Goal: Information Seeking & Learning: Find specific page/section

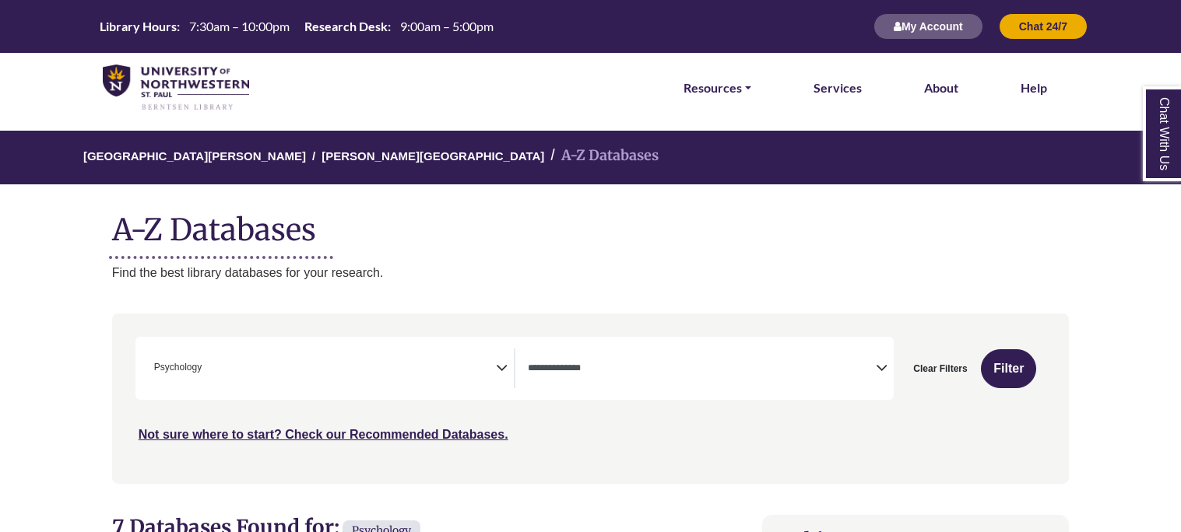
scroll to position [504, 0]
click at [289, 360] on span "× Psychology" at bounding box center [322, 369] width 348 height 40
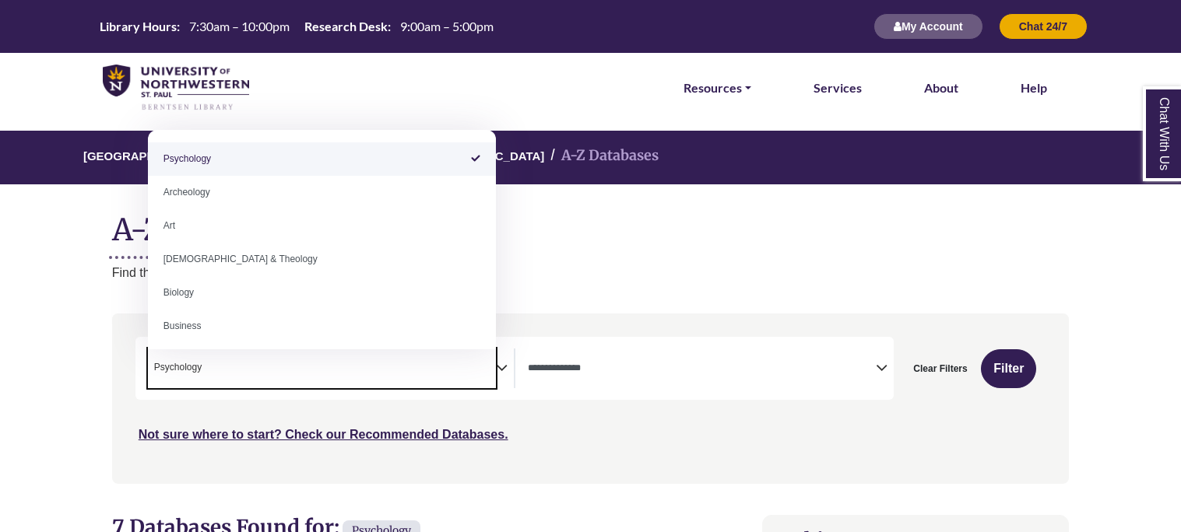
click at [546, 371] on textarea "Search" at bounding box center [702, 370] width 348 height 12
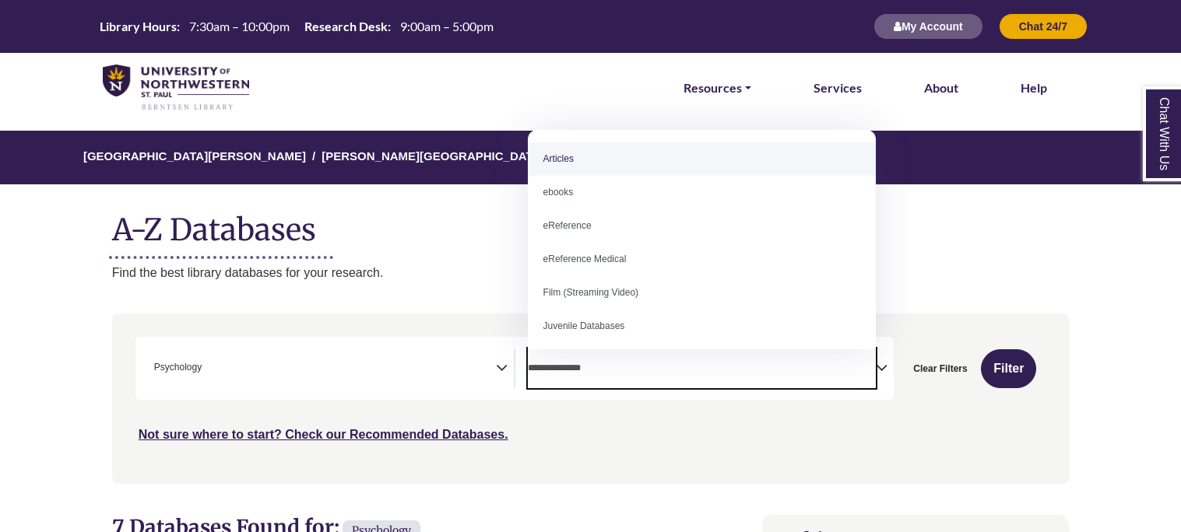
select select "*****"
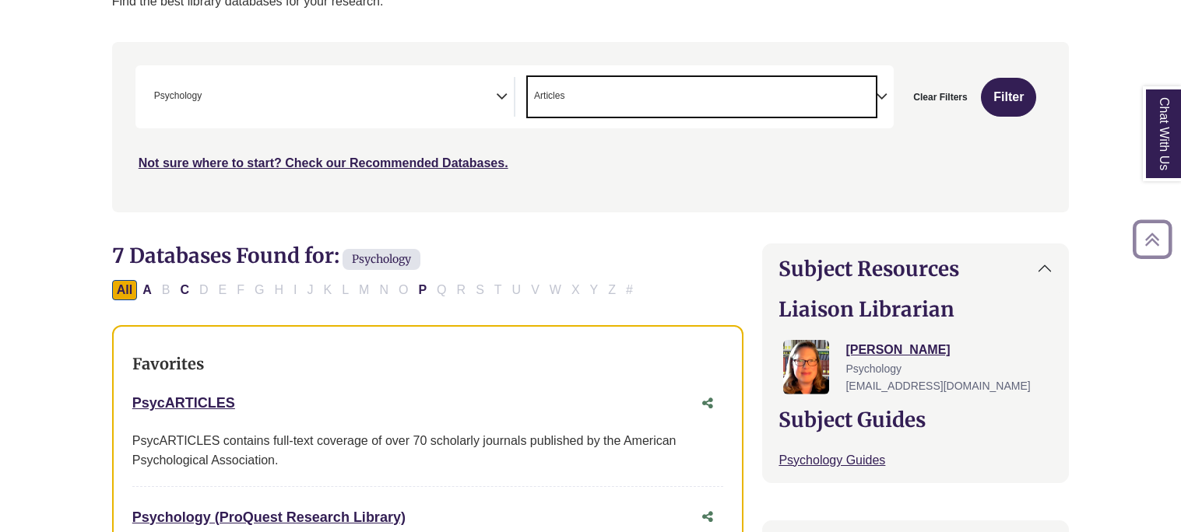
scroll to position [279, 0]
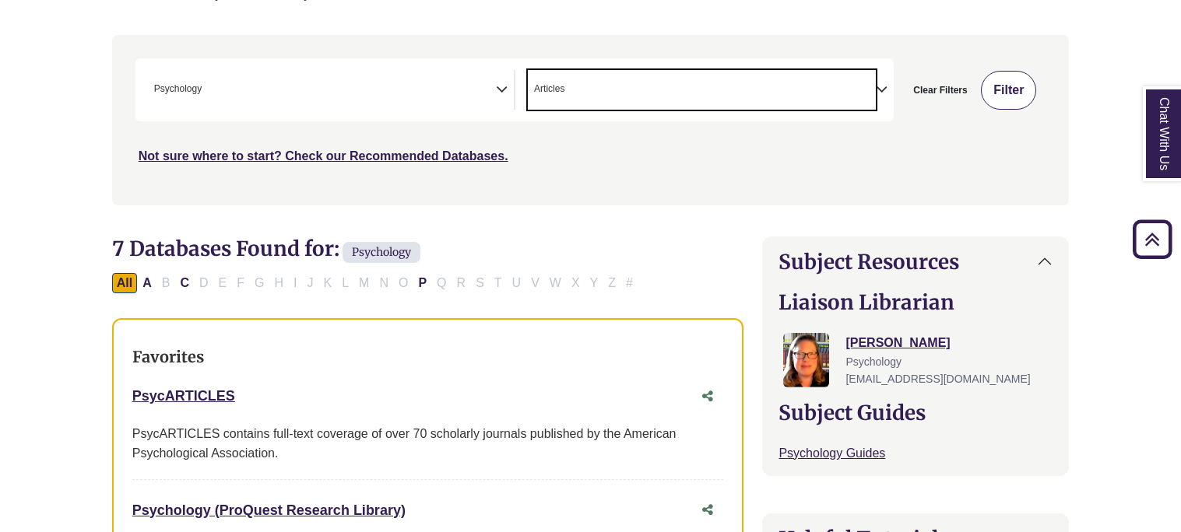
click at [1013, 85] on button "Filter" at bounding box center [1008, 90] width 55 height 39
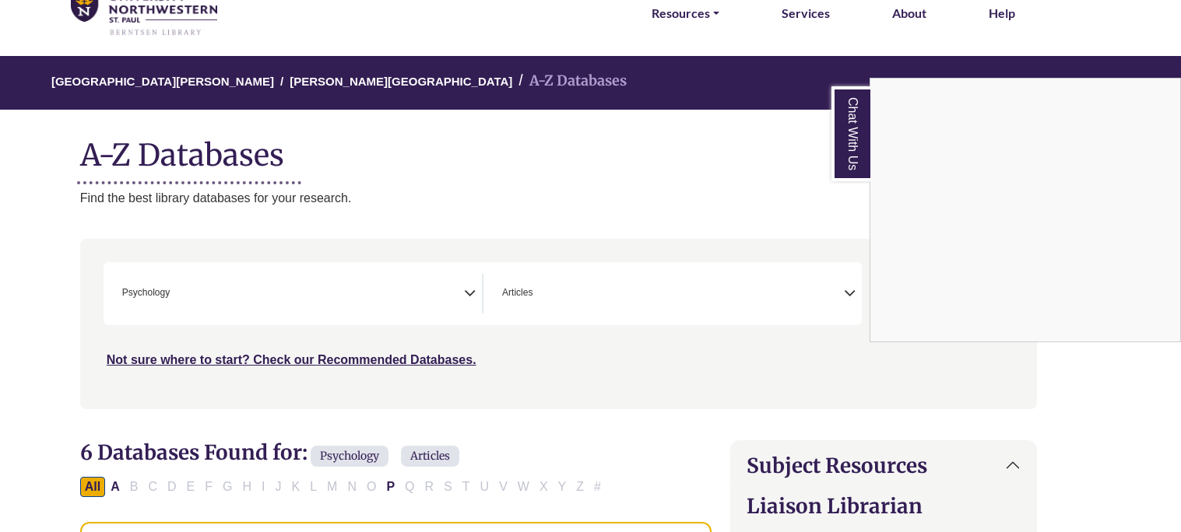
scroll to position [84, 32]
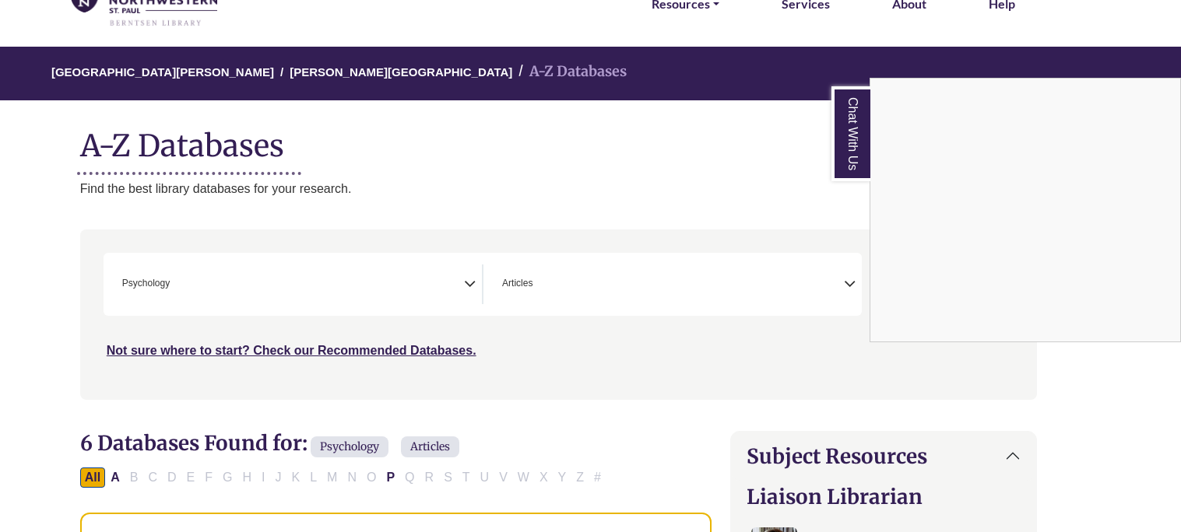
click at [300, 302] on div "Chat With Us" at bounding box center [590, 266] width 1181 height 532
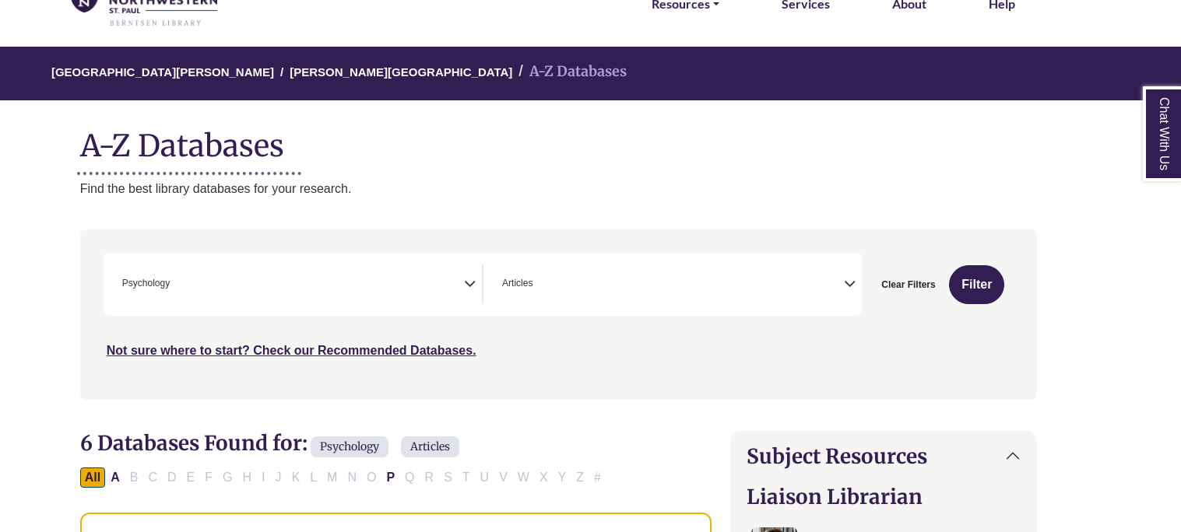
click at [463, 282] on span "× Psychology" at bounding box center [290, 285] width 348 height 40
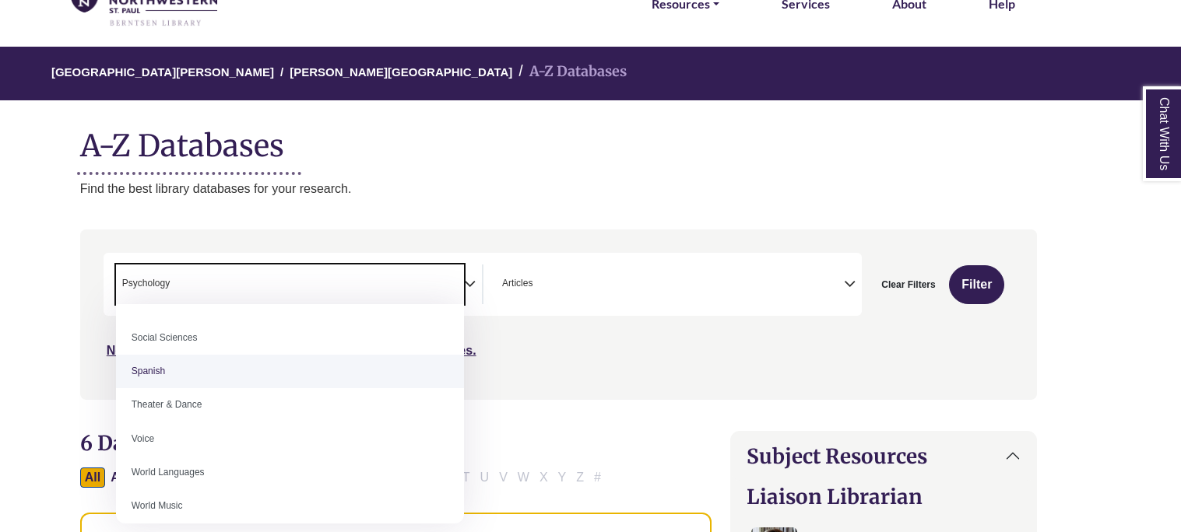
scroll to position [1385, 0]
click at [572, 414] on div "**********" at bounding box center [558, 326] width 975 height 193
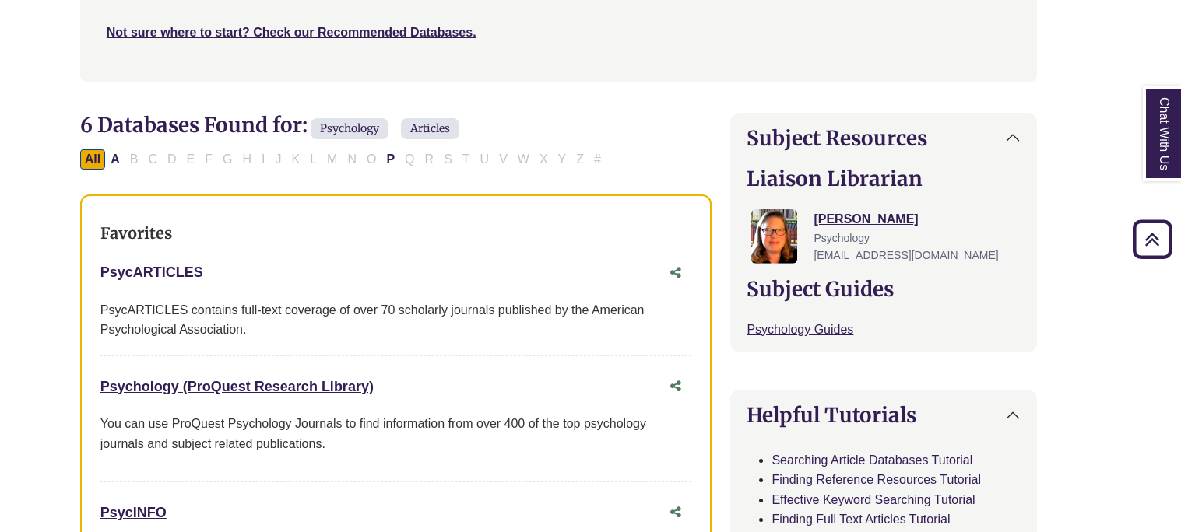
scroll to position [423, 32]
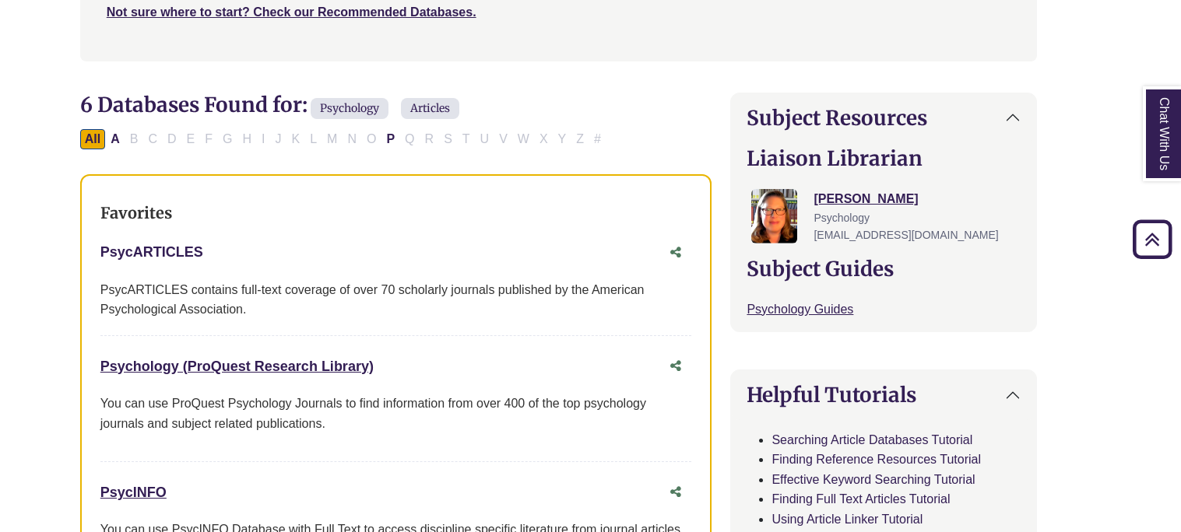
click at [168, 246] on link "PsycARTICLES This link opens in a new window" at bounding box center [151, 252] width 103 height 16
